Goal: Information Seeking & Learning: Learn about a topic

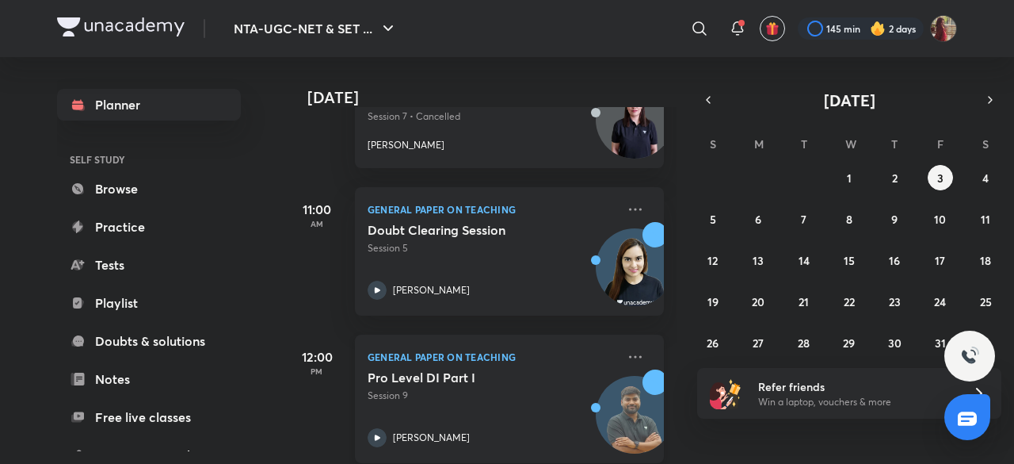
scroll to position [478, 0]
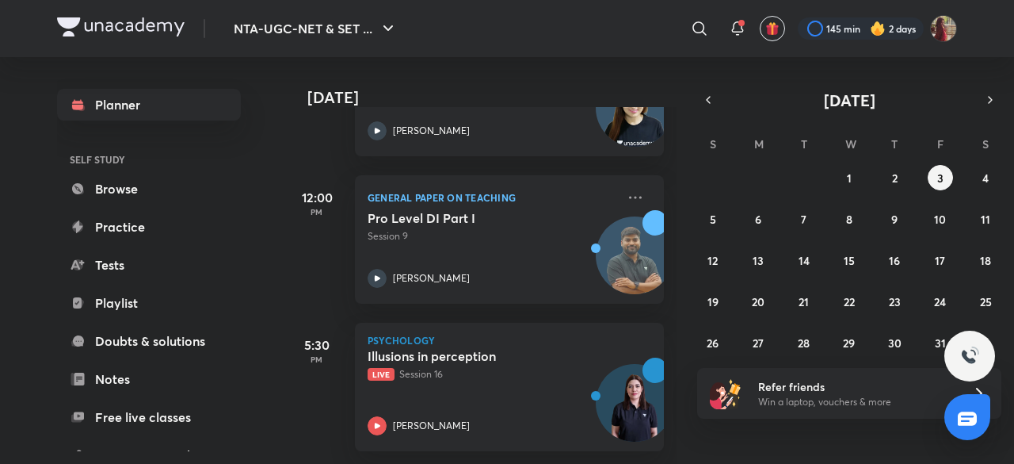
click at [880, 170] on div "28 29 30 1 2 3 4 5 6 7 8 9 10 11 12 13 14 15 16 17 18 19 20 21 22 23 24 25 26 2…" at bounding box center [849, 260] width 304 height 190
click at [853, 173] on button "1" at bounding box center [849, 177] width 25 height 25
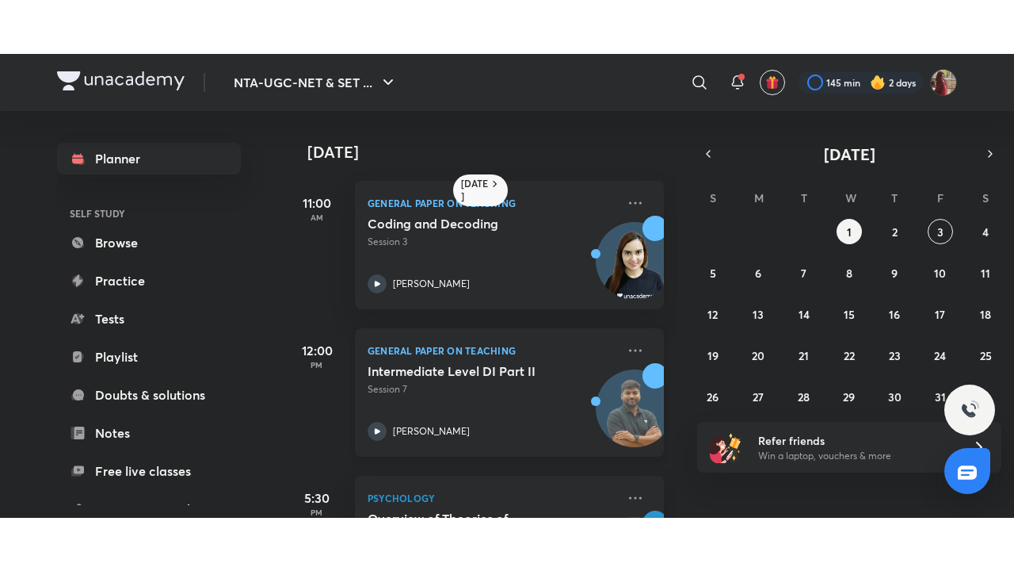
scroll to position [112, 0]
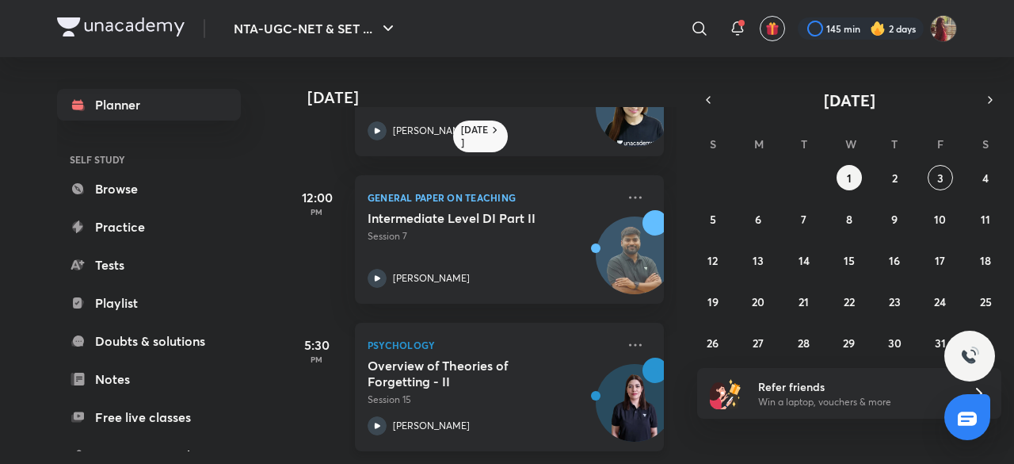
click at [380, 416] on icon at bounding box center [377, 425] width 19 height 19
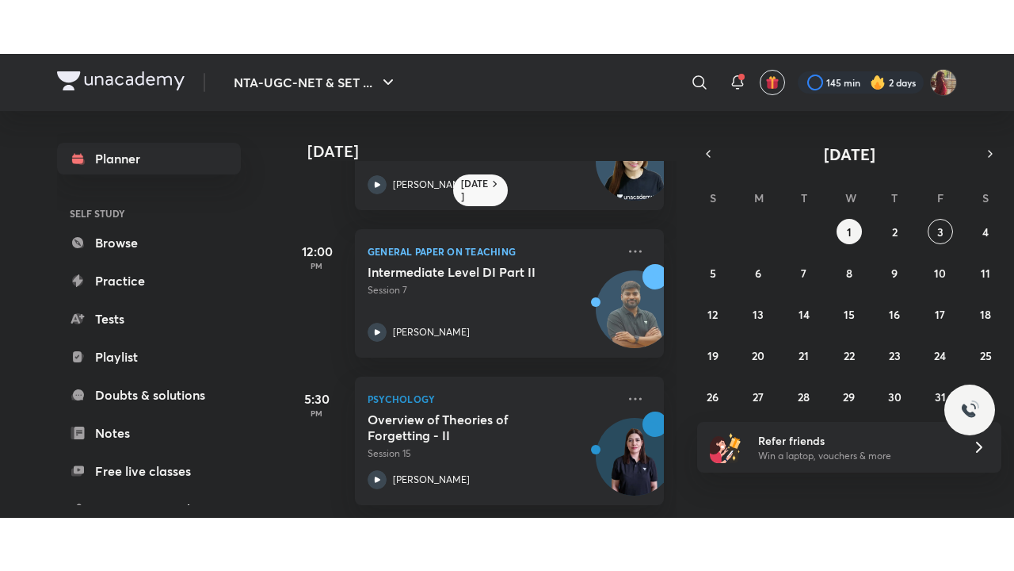
scroll to position [5, 0]
